Goal: Transaction & Acquisition: Register for event/course

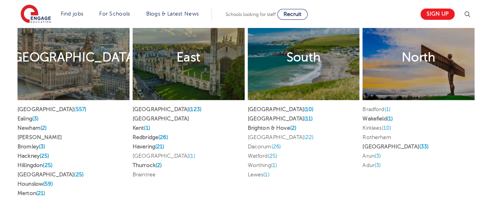
scroll to position [1551, 0]
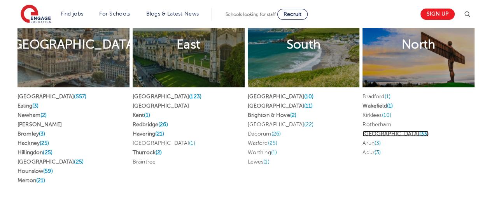
click at [372, 131] on link "Leeds (33)" at bounding box center [395, 134] width 66 height 6
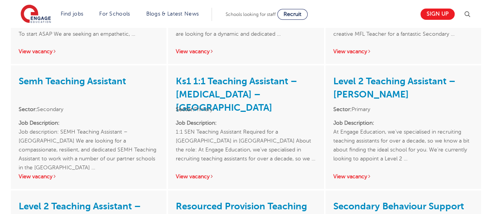
scroll to position [1281, 0]
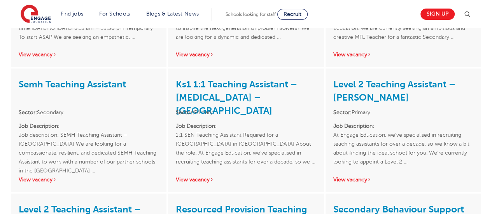
drag, startPoint x: 497, startPoint y: 45, endPoint x: 497, endPoint y: 152, distance: 107.3
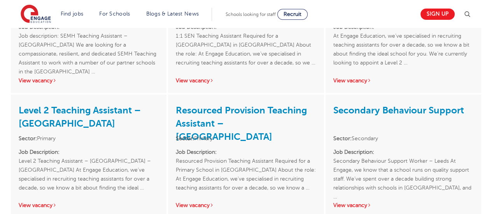
scroll to position [0, 0]
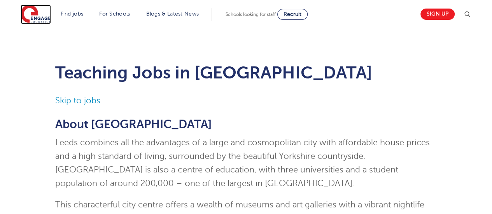
click at [39, 16] on img at bounding box center [36, 14] width 30 height 19
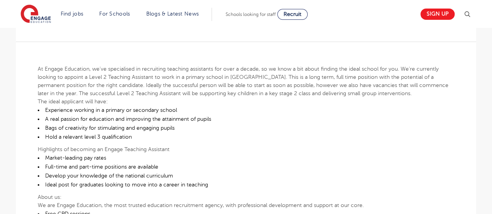
scroll to position [218, 0]
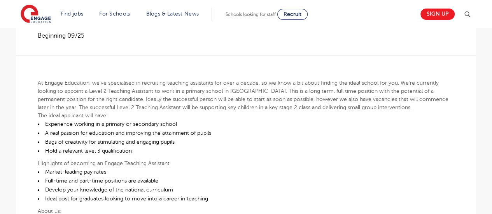
scroll to position [189, 0]
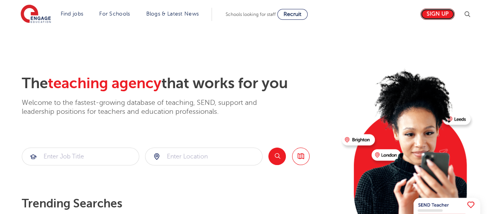
click at [446, 12] on link "Sign up" at bounding box center [437, 14] width 34 height 11
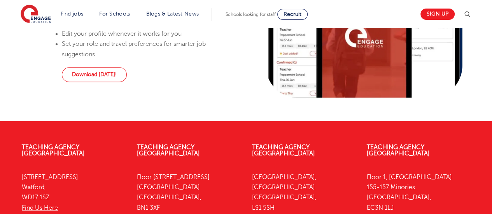
scroll to position [884, 0]
